Goal: Information Seeking & Learning: Find specific fact

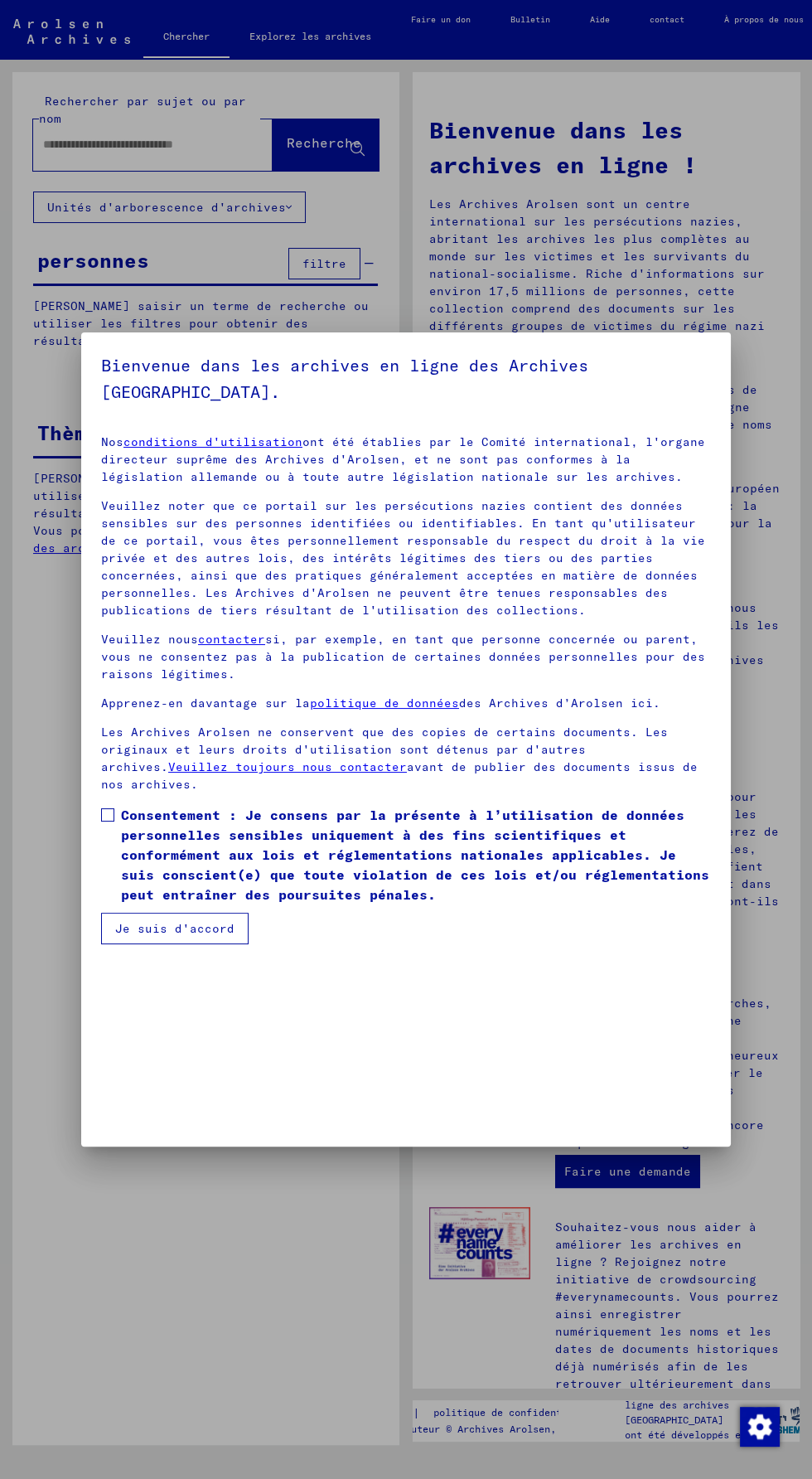
scroll to position [396, 0]
click at [103, 822] on span at bounding box center [108, 815] width 13 height 13
click at [222, 944] on button "Je suis d'accord" at bounding box center [175, 929] width 147 height 31
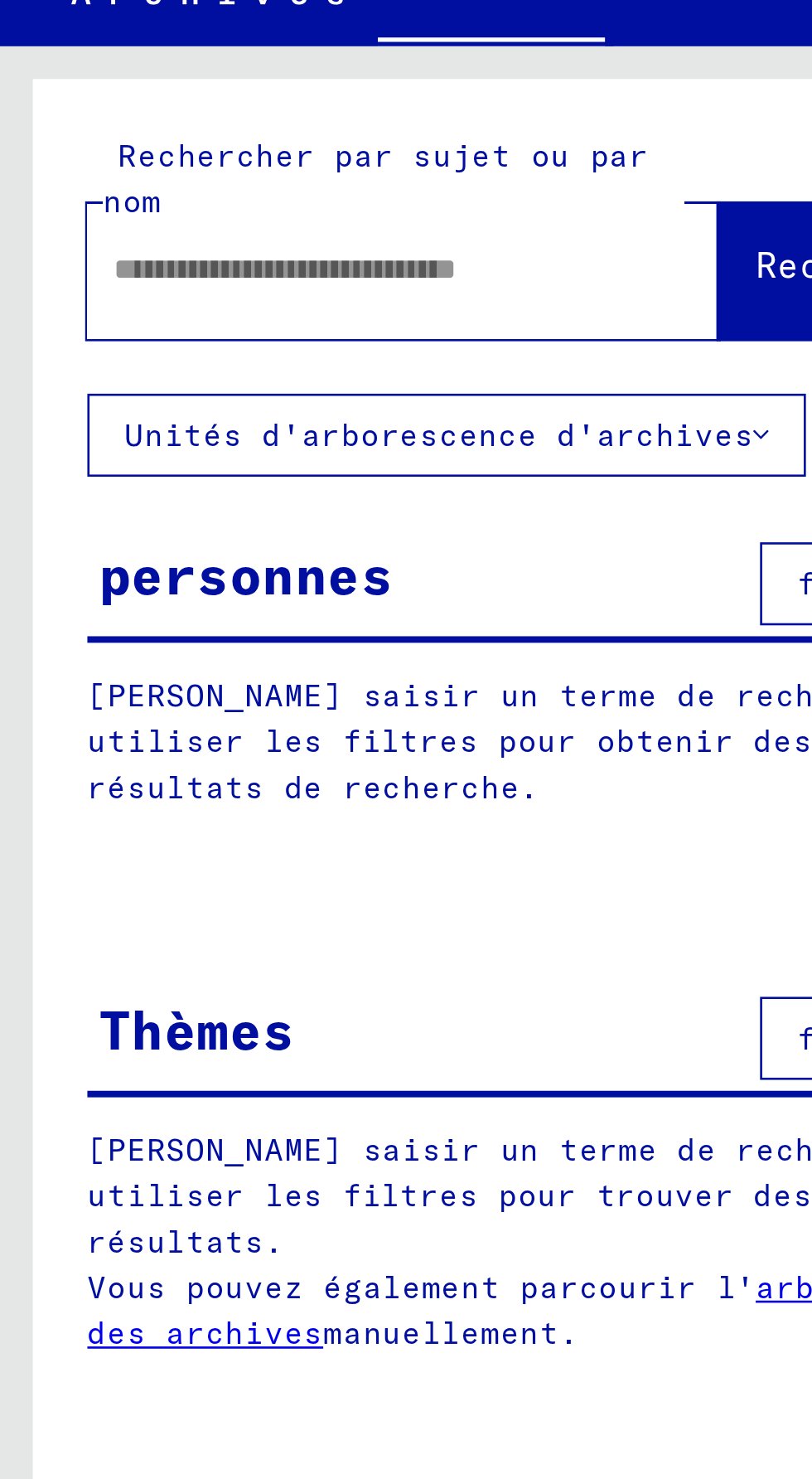
click at [184, 147] on input "text" at bounding box center [133, 144] width 180 height 18
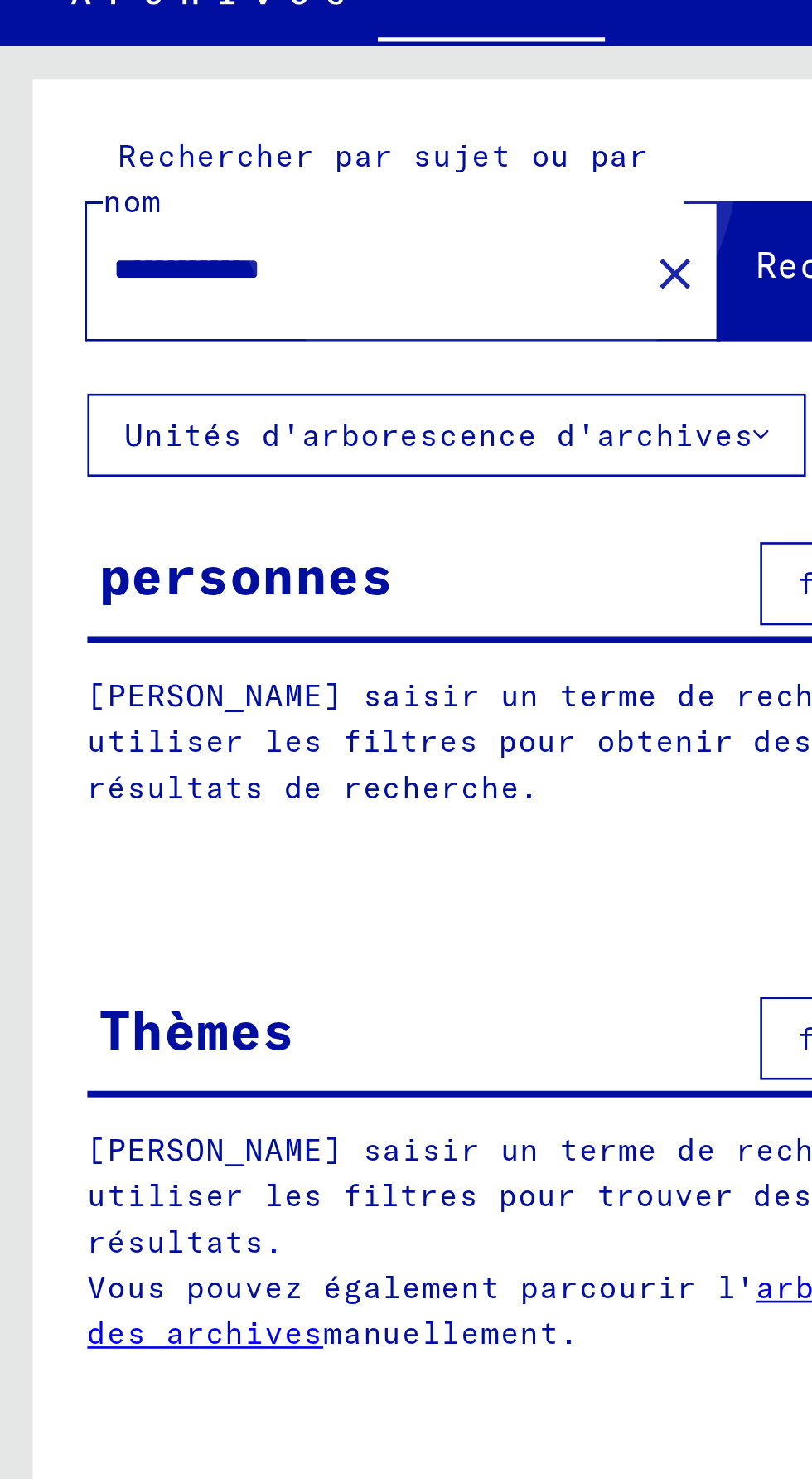
type input "**********"
click at [275, 120] on button "Recherche" at bounding box center [325, 146] width 106 height 52
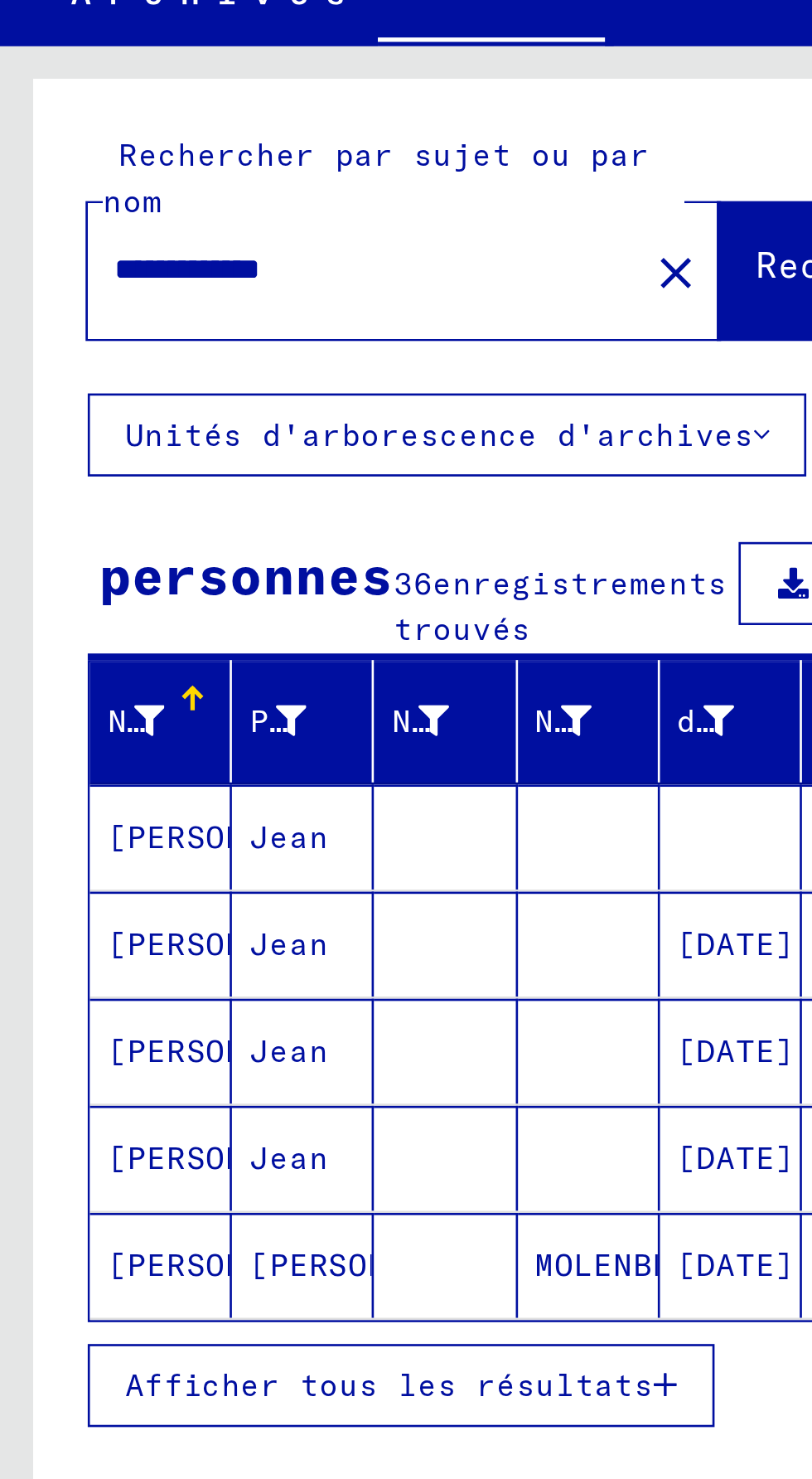
click at [263, 207] on font "Unités d'arborescence d'archives" at bounding box center [166, 207] width 239 height 15
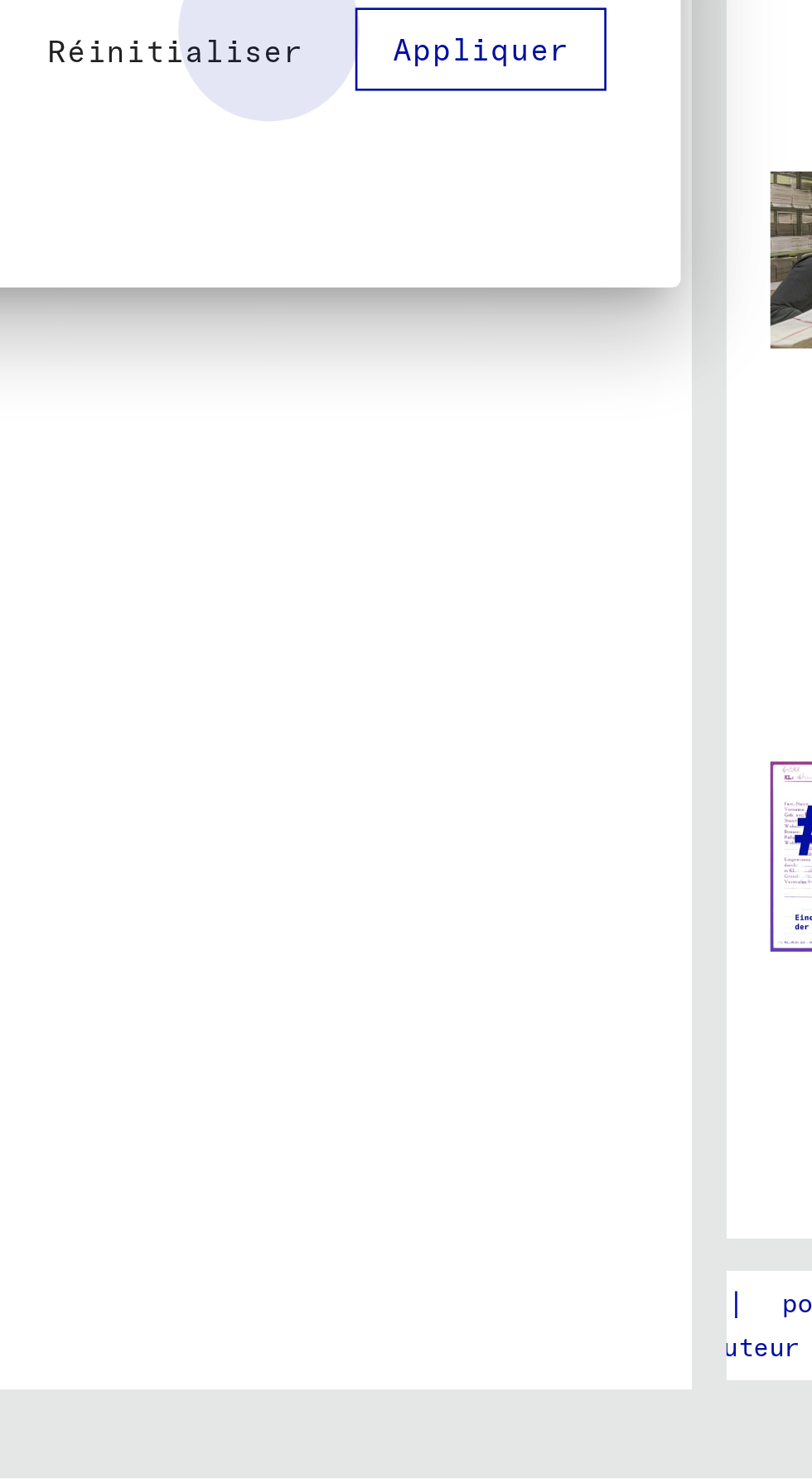
click at [320, 944] on font "Appliquer" at bounding box center [319, 937] width 67 height 15
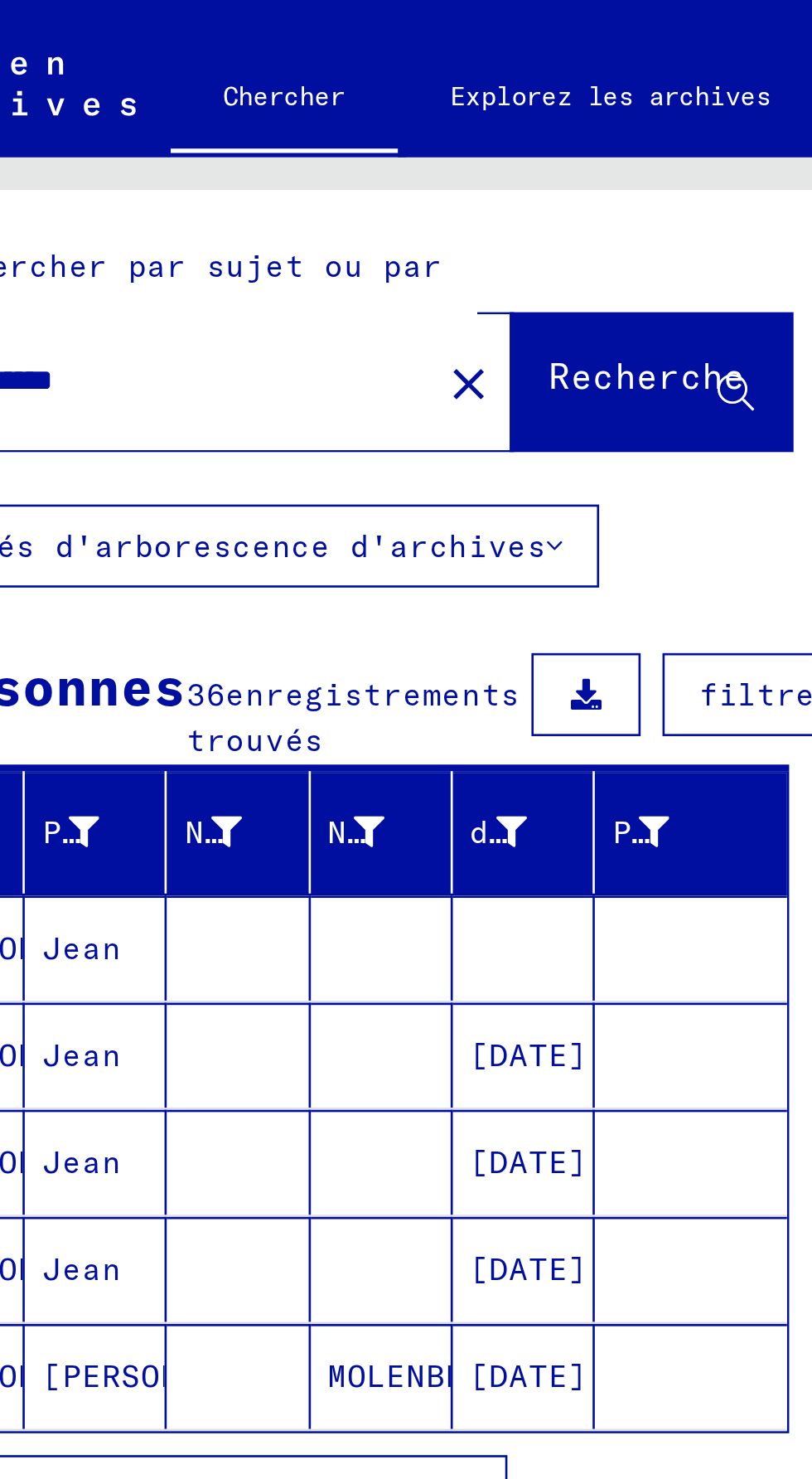
scroll to position [0, 78]
click at [196, 324] on font "date de naissance" at bounding box center [241, 316] width 127 height 15
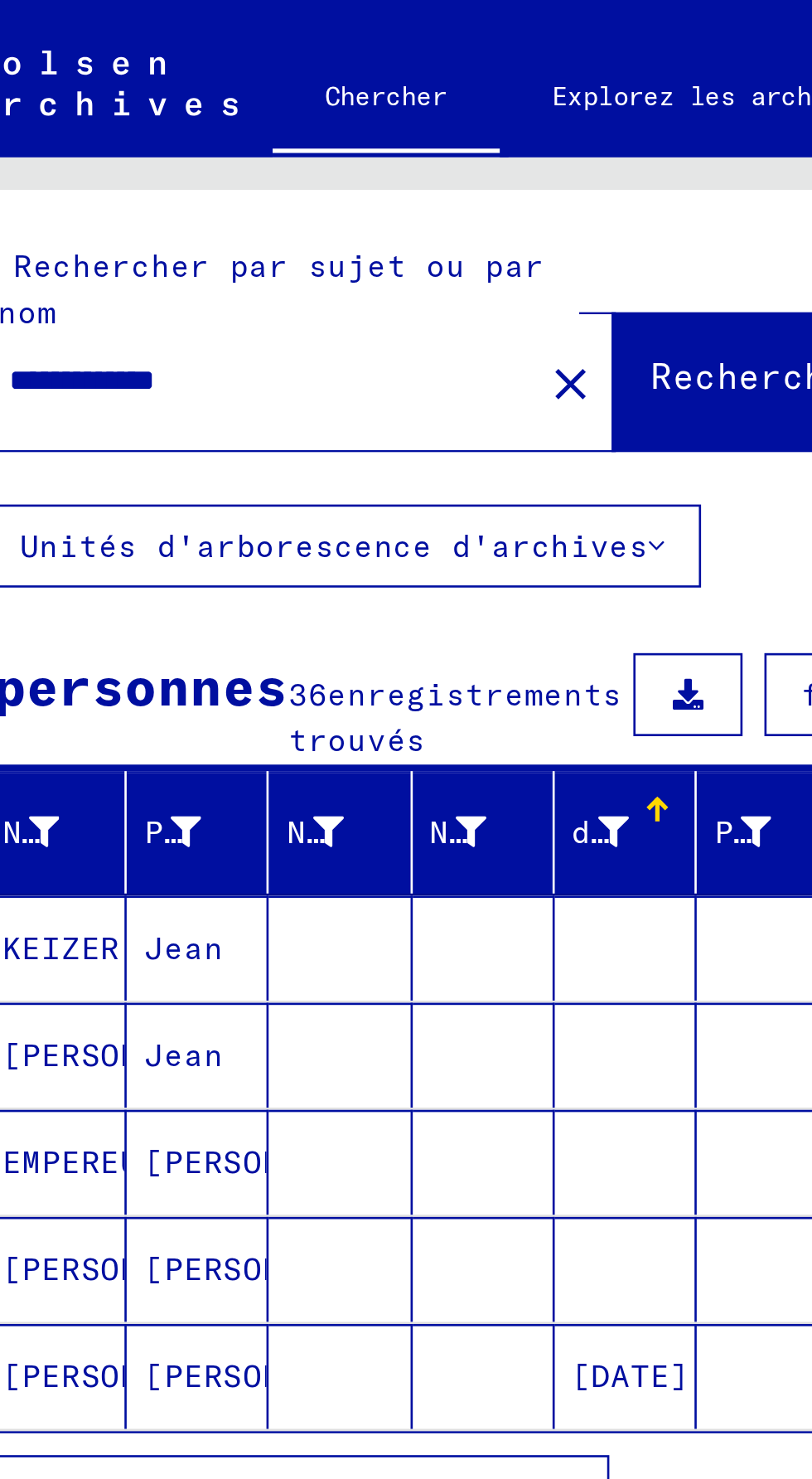
scroll to position [85, 0]
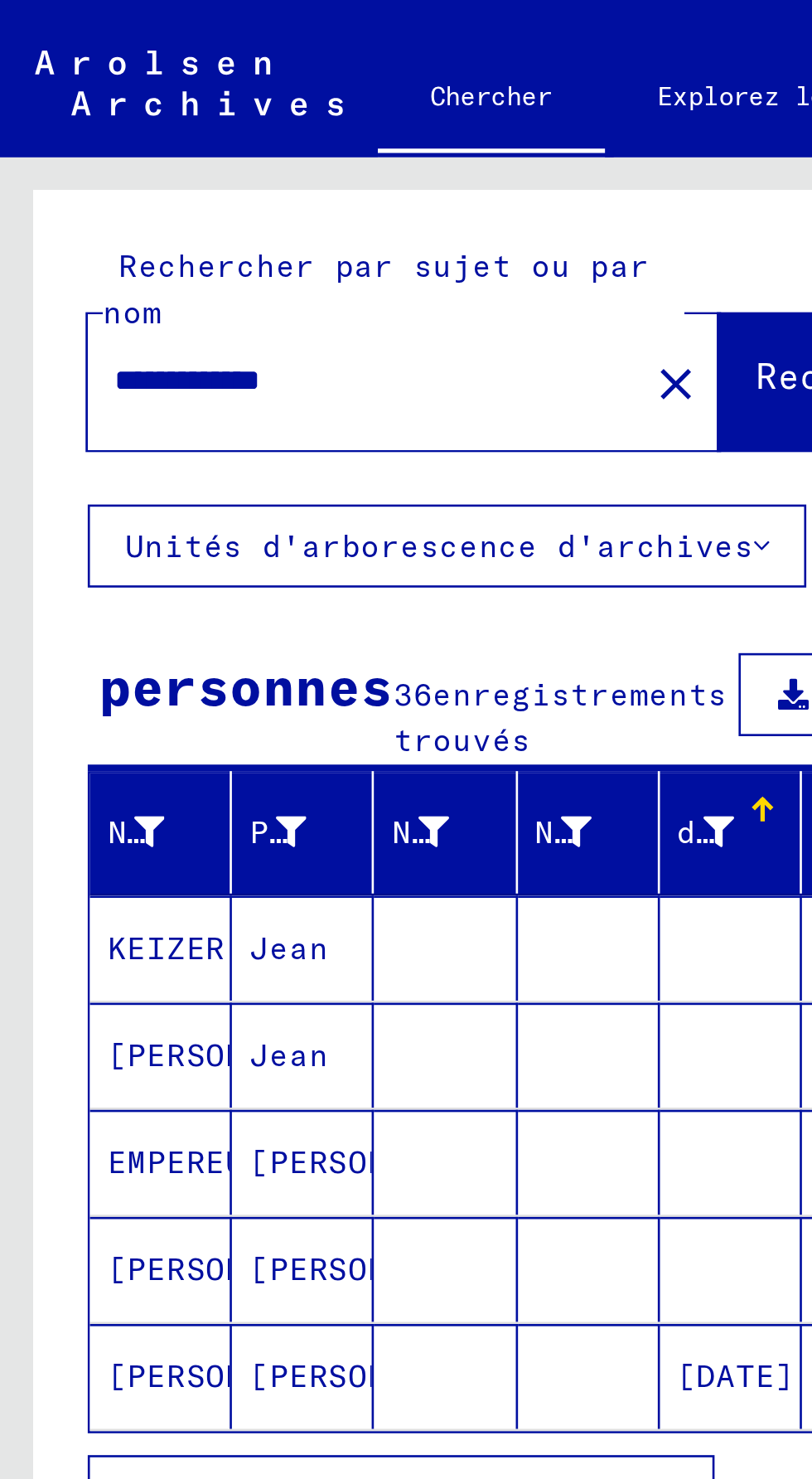
click at [232, 561] on font "Afficher tous les résultats" at bounding box center [147, 568] width 201 height 15
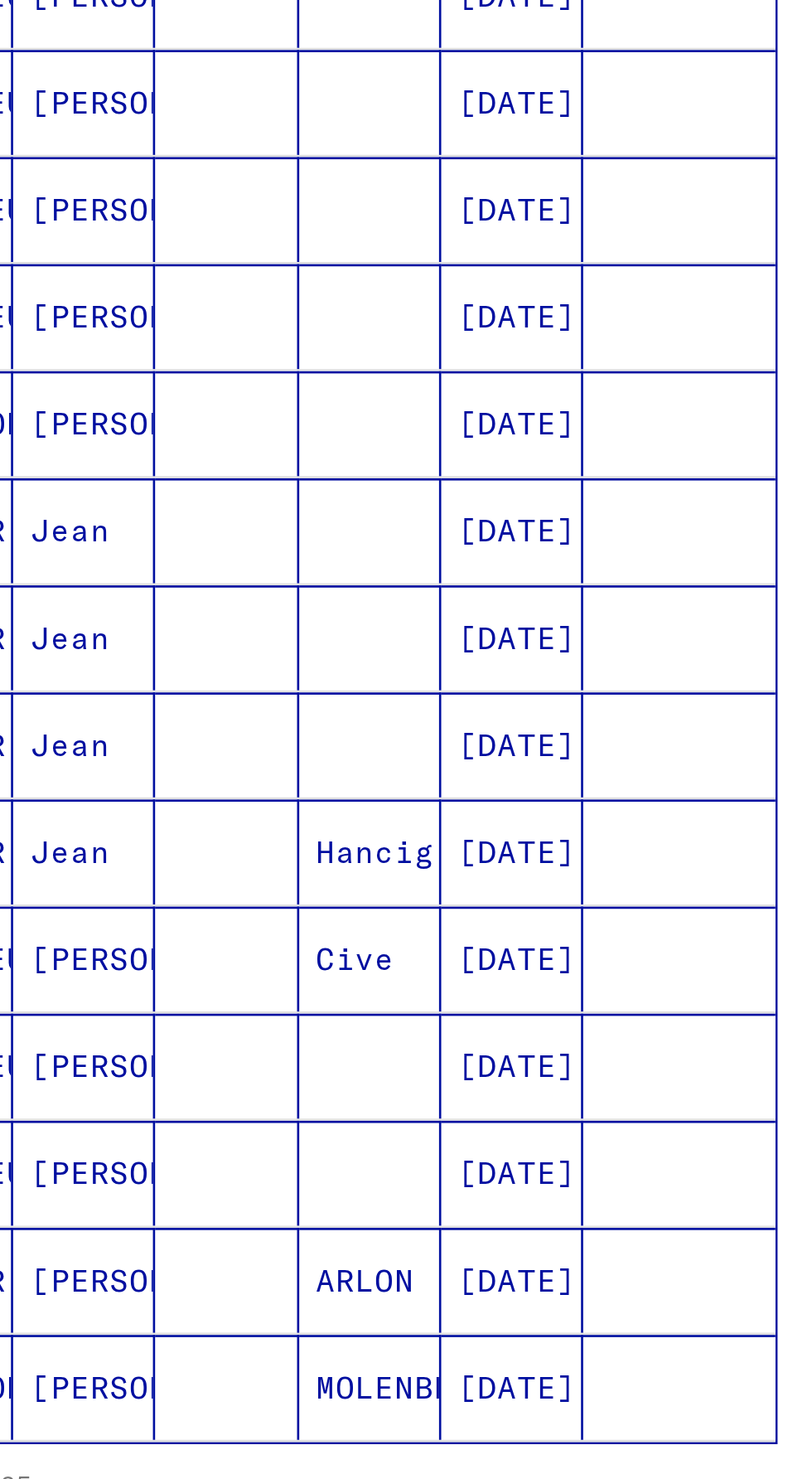
scroll to position [65, 83]
click at [239, 1375] on icon "Page suivante" at bounding box center [239, 1380] width 7 height 12
type input "*"
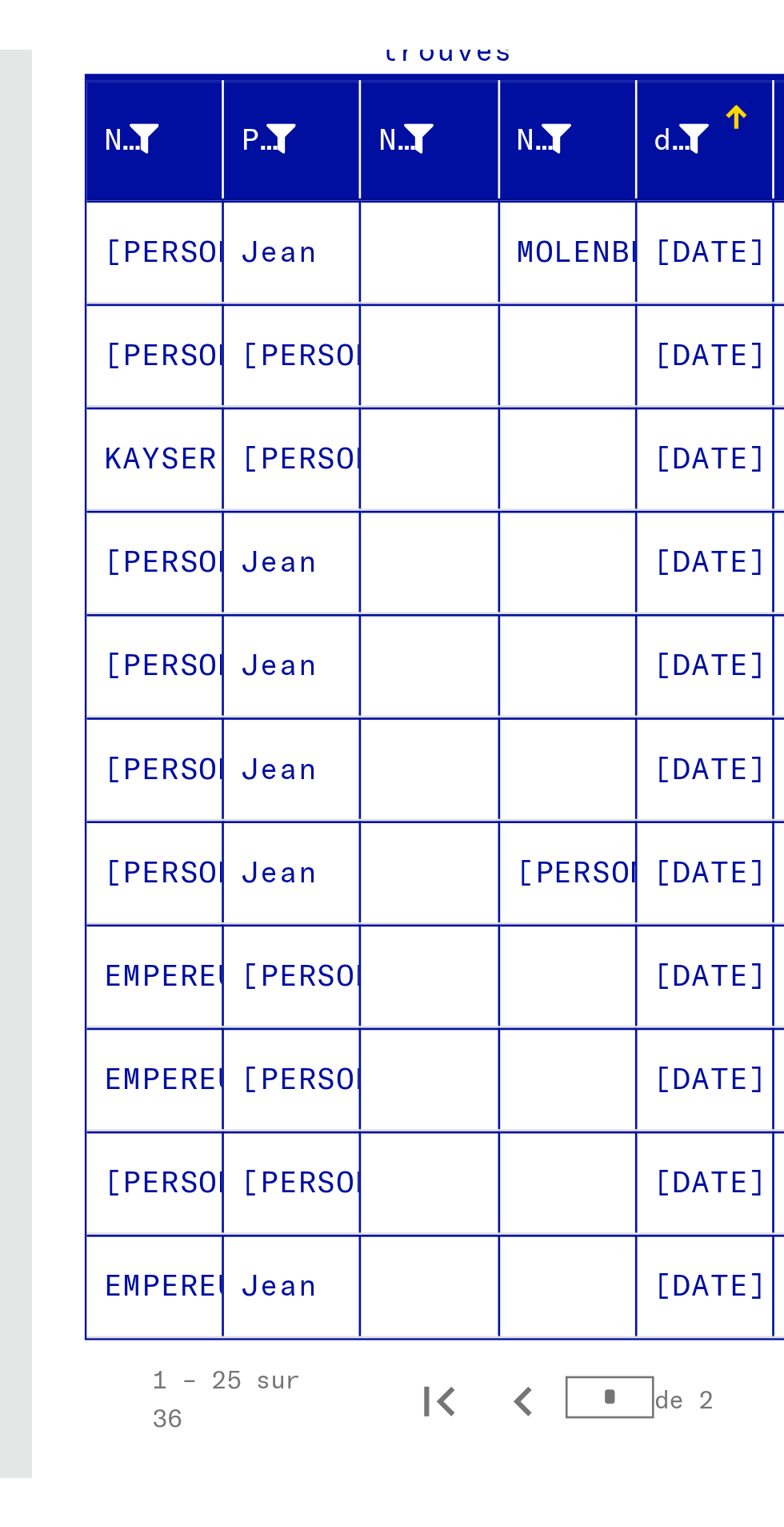
scroll to position [0, 0]
